Goal: Find specific page/section: Find specific page/section

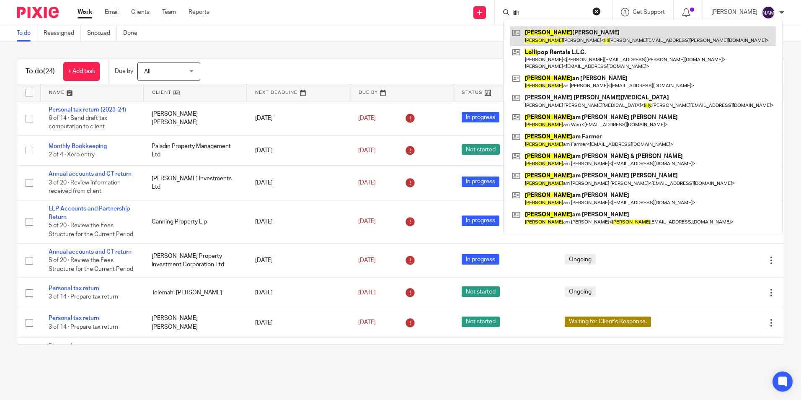
type input "lilli"
click at [528, 40] on link at bounding box center [643, 35] width 266 height 19
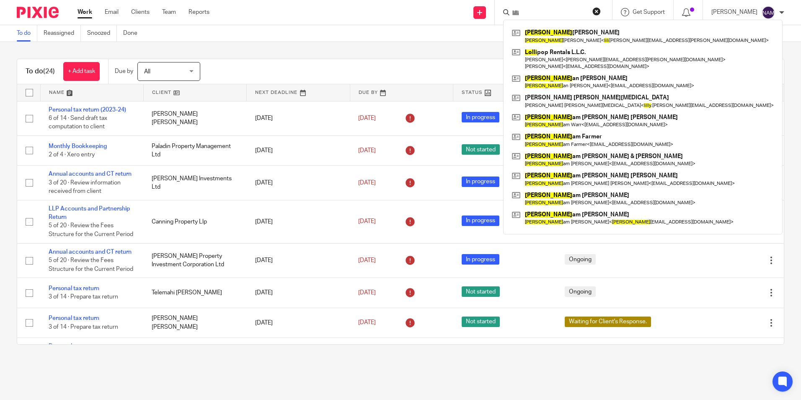
click at [522, 380] on main "To do Reassigned Snoozed Done To do (24) + Add task Due by All All [DATE] [DATE…" at bounding box center [400, 200] width 801 height 400
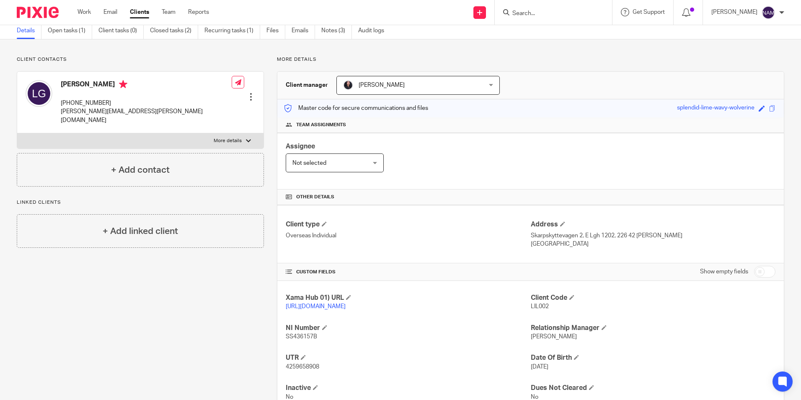
scroll to position [72, 0]
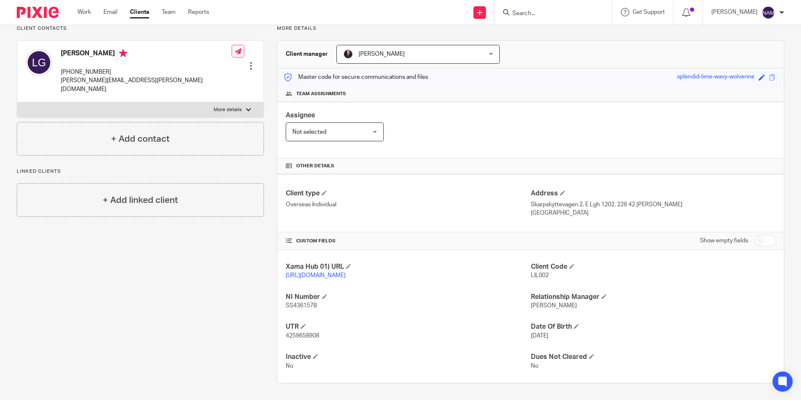
click at [512, 11] on input "Search" at bounding box center [549, 14] width 75 height 8
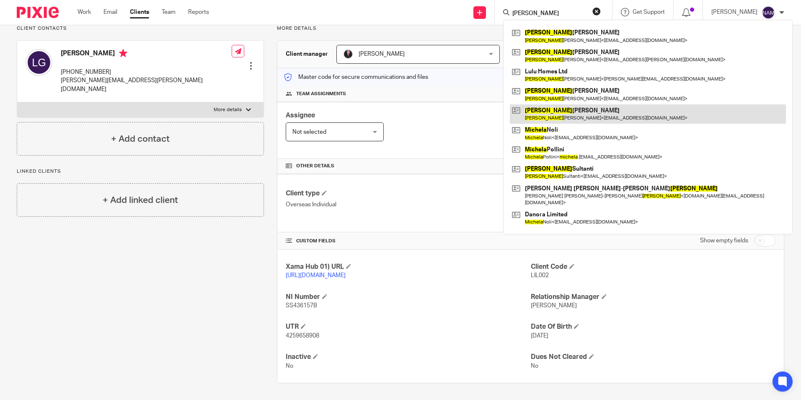
type input "[PERSON_NAME]"
click at [556, 60] on link at bounding box center [648, 55] width 276 height 19
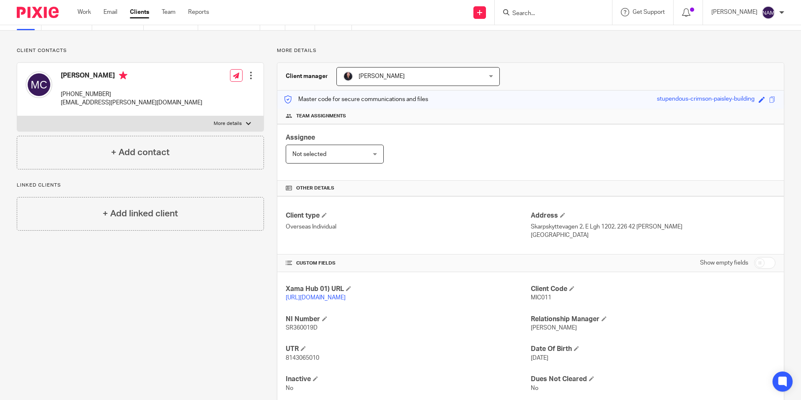
scroll to position [72, 0]
